Goal: Transaction & Acquisition: Purchase product/service

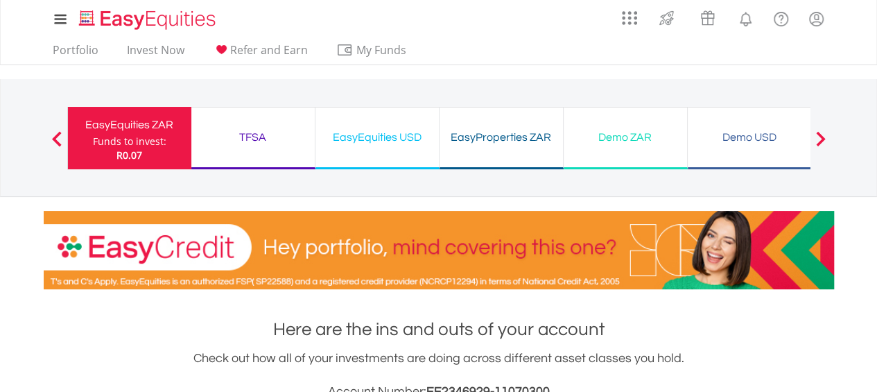
click at [108, 51] on ul "Portfolio Invest Now Refer and Earn My Funds Fund your accounts Withdraw Money …" at bounding box center [234, 51] width 381 height 26
click at [100, 49] on link "Portfolio" at bounding box center [75, 54] width 57 height 22
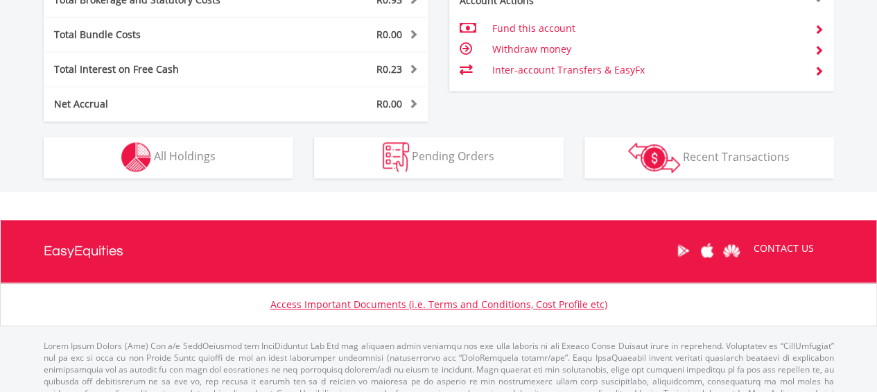
scroll to position [807, 0]
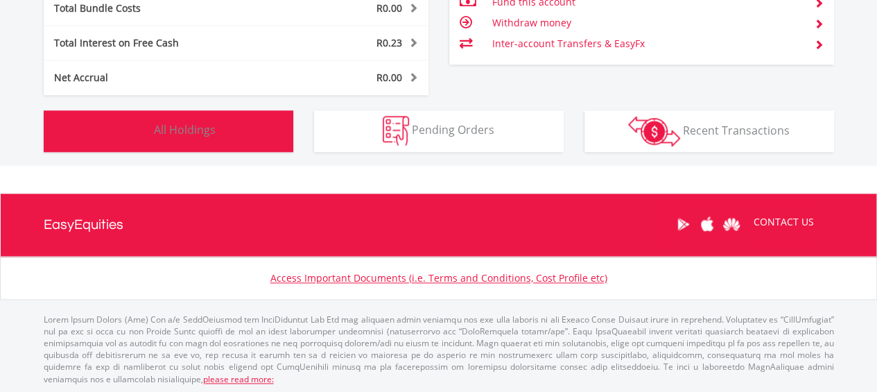
click at [190, 129] on span "All Holdings" at bounding box center [185, 129] width 62 height 15
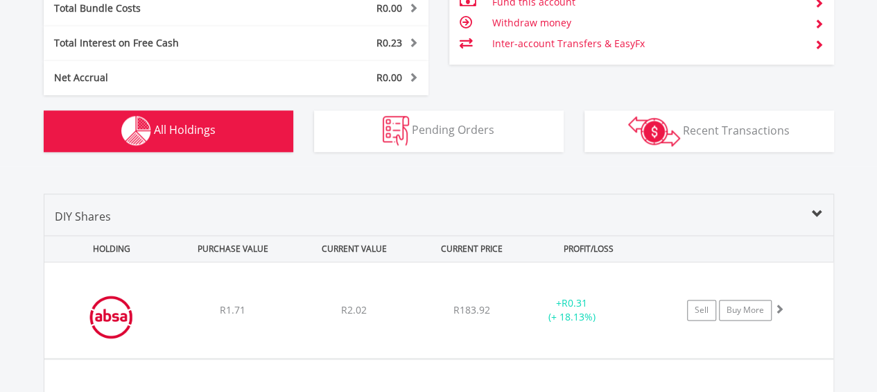
scroll to position [1000, 0]
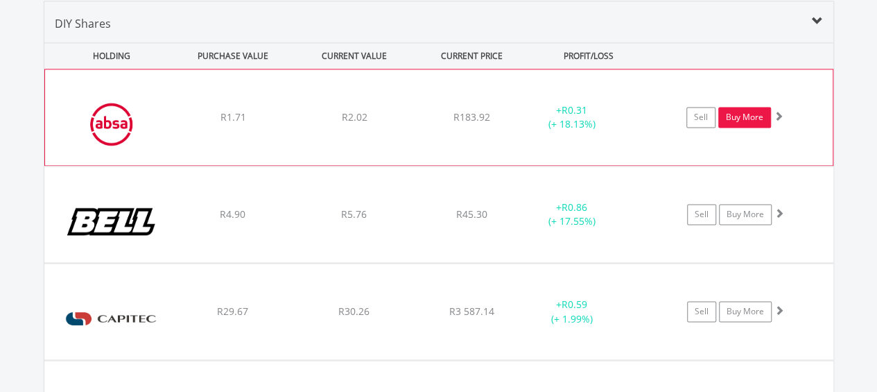
click at [753, 113] on link "Buy More" at bounding box center [745, 117] width 53 height 21
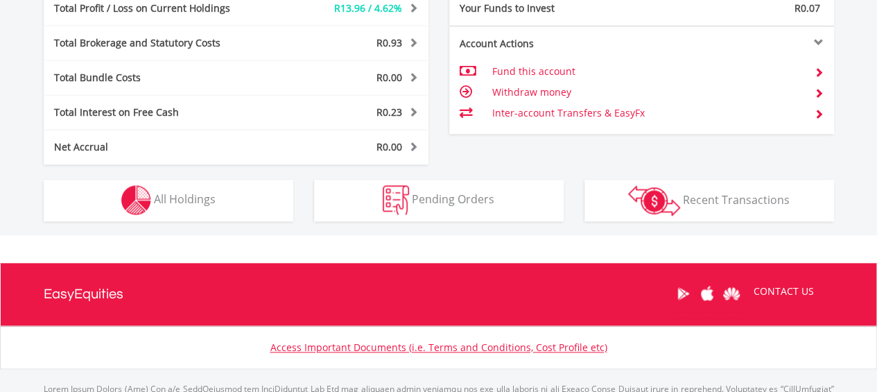
scroll to position [391, 0]
